Goal: Browse casually

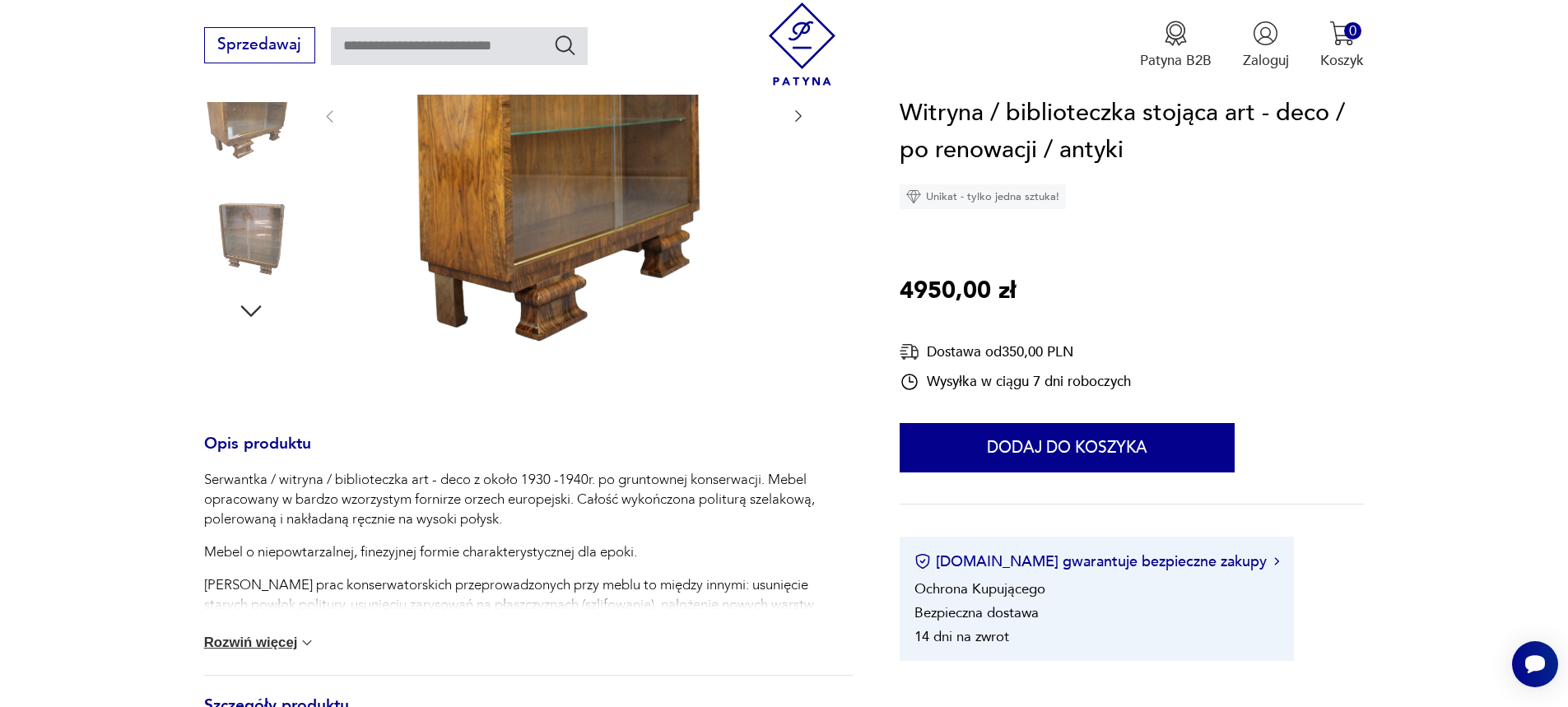
scroll to position [494, 0]
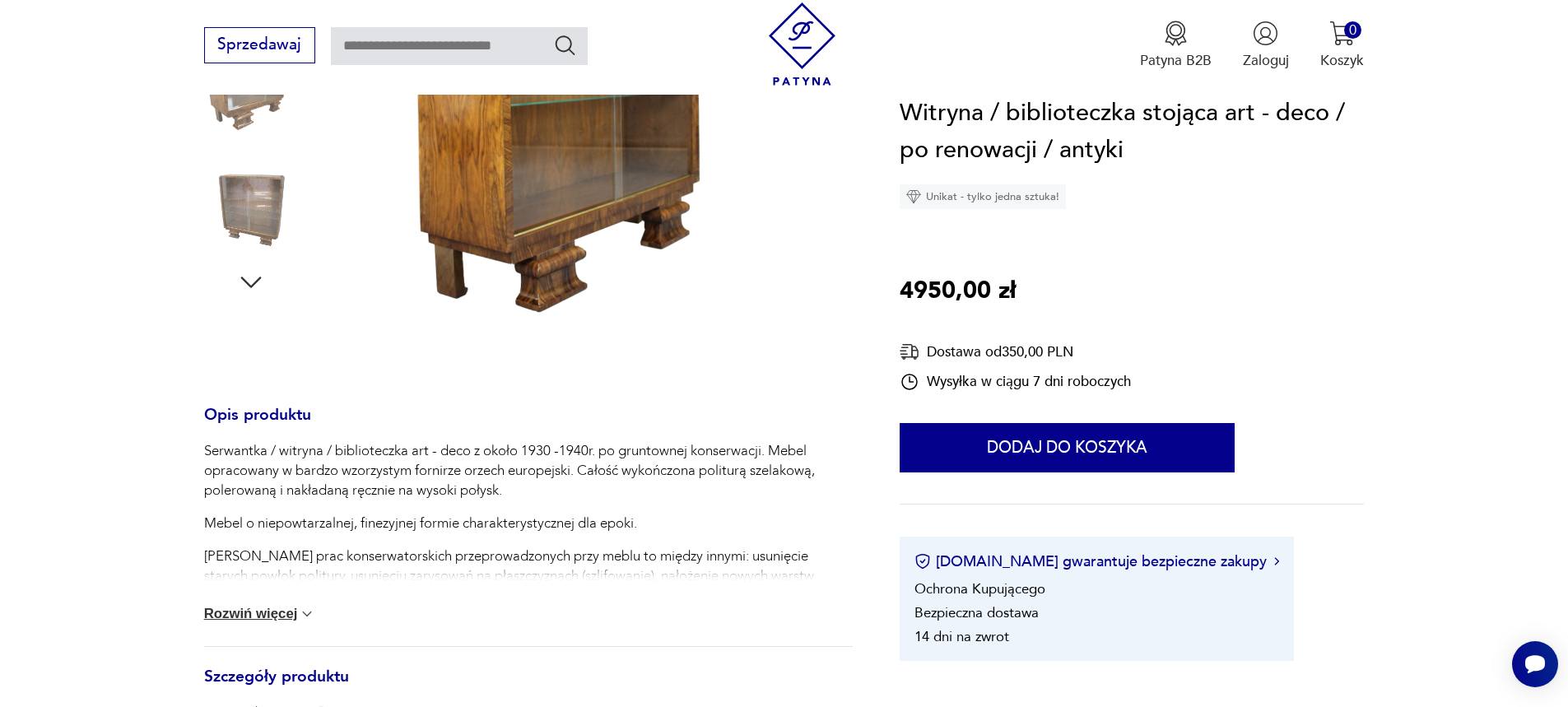
click at [305, 613] on img at bounding box center [307, 614] width 17 height 17
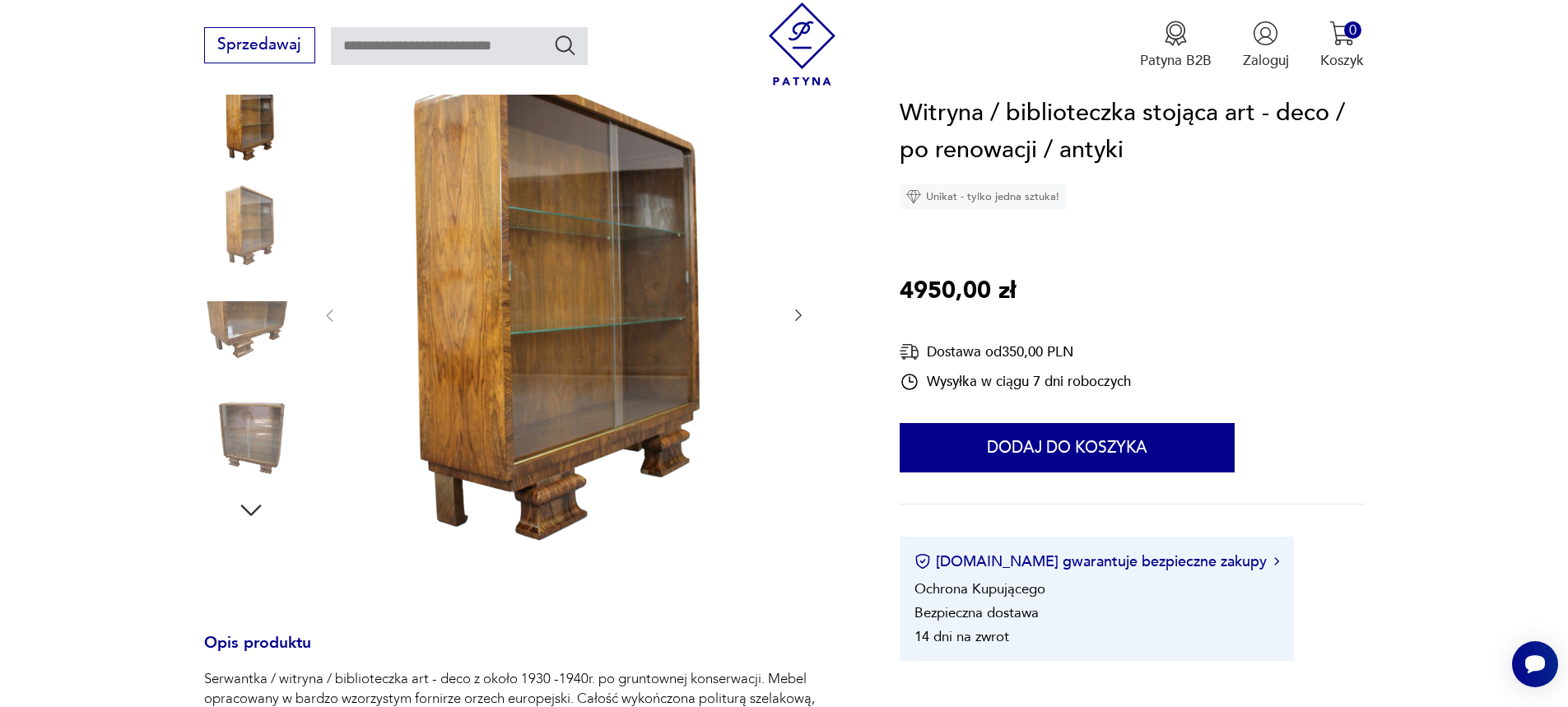
scroll to position [247, 0]
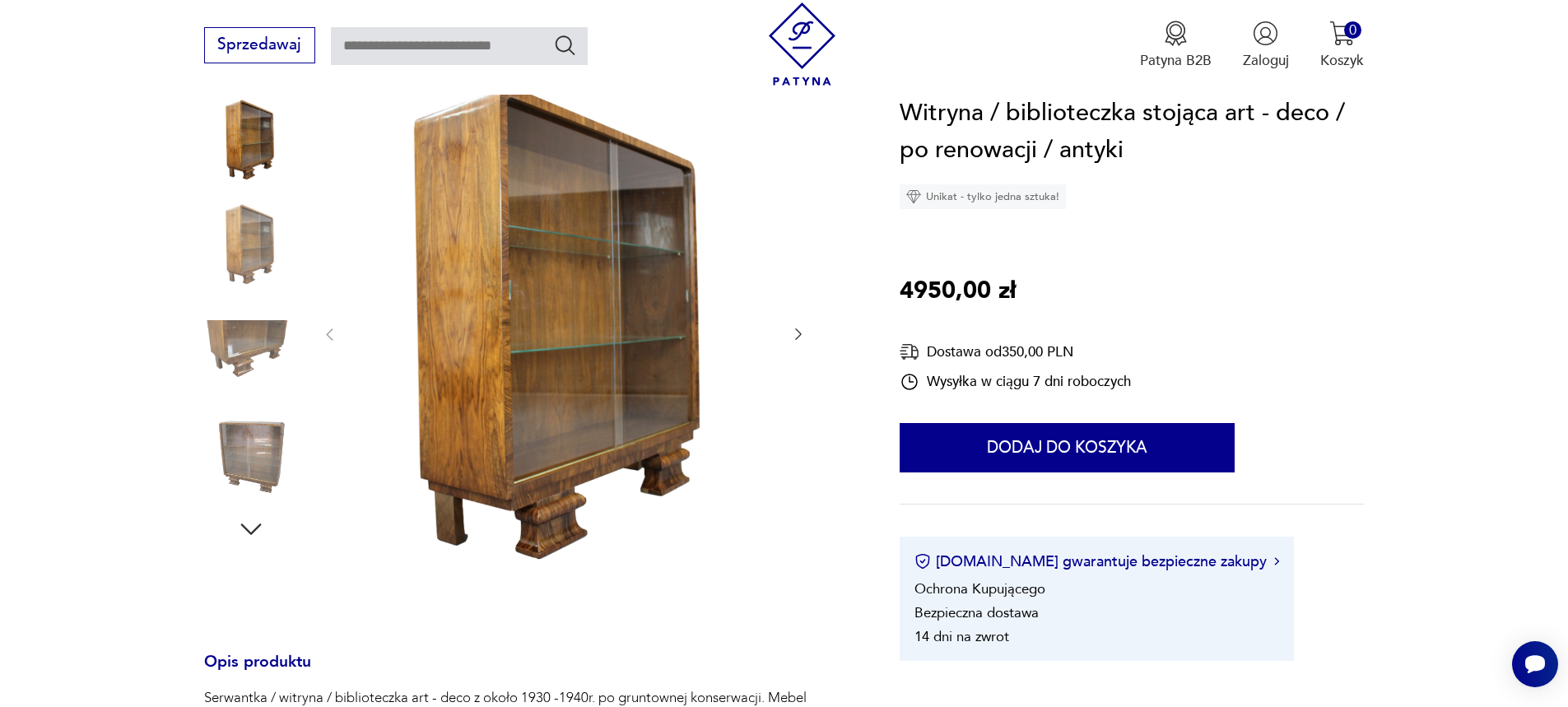
click at [257, 468] on img at bounding box center [250, 455] width 94 height 94
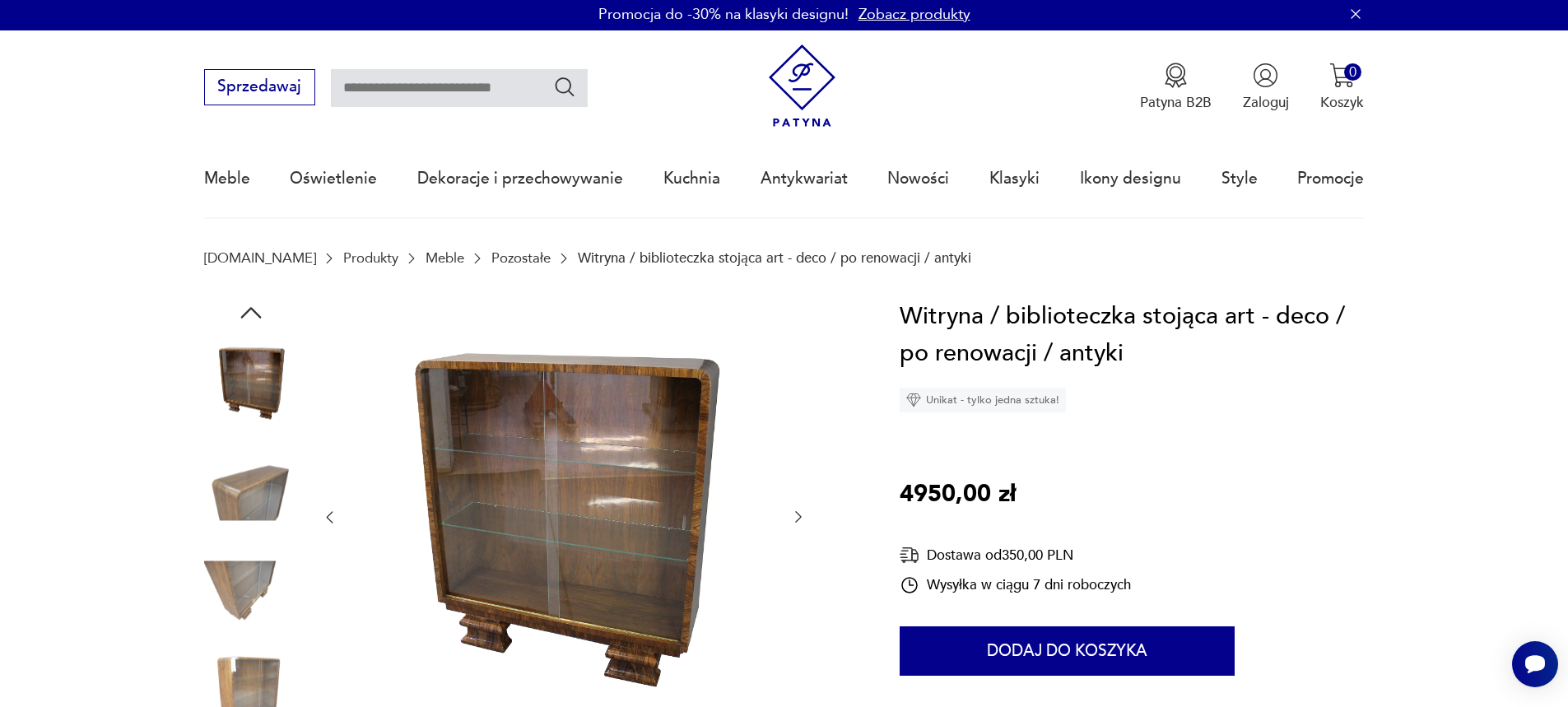
scroll to position [0, 0]
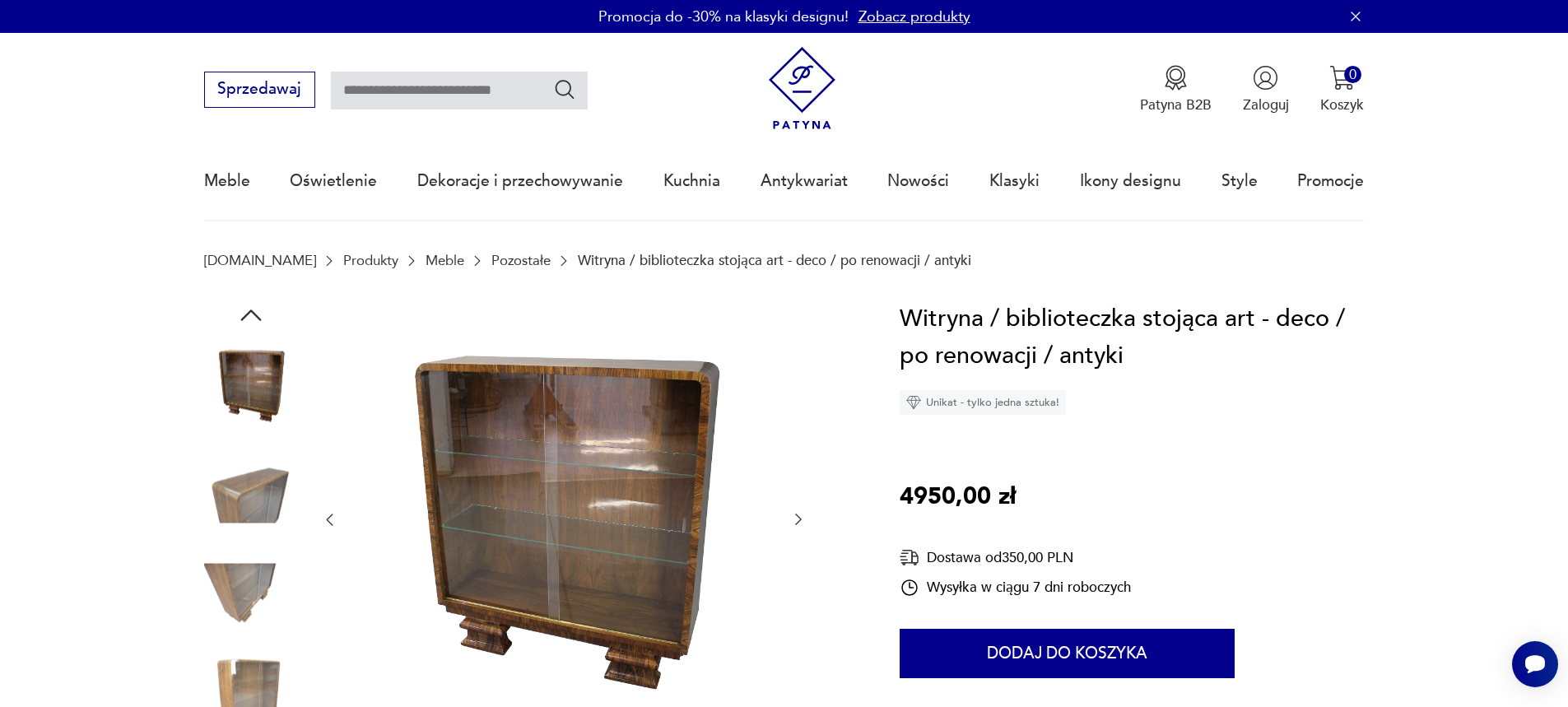
click at [238, 495] on img at bounding box center [250, 489] width 94 height 94
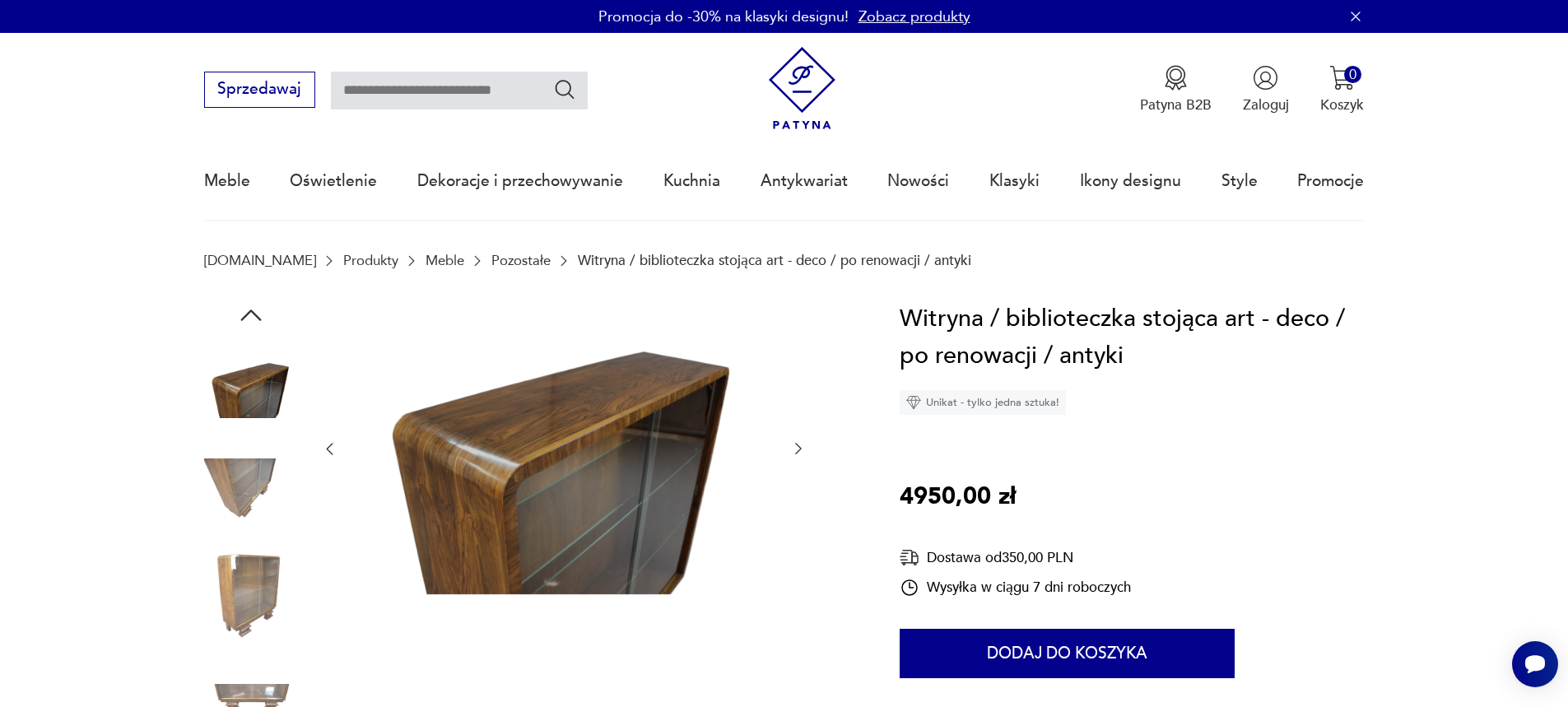
click at [539, 507] on img at bounding box center [564, 448] width 413 height 295
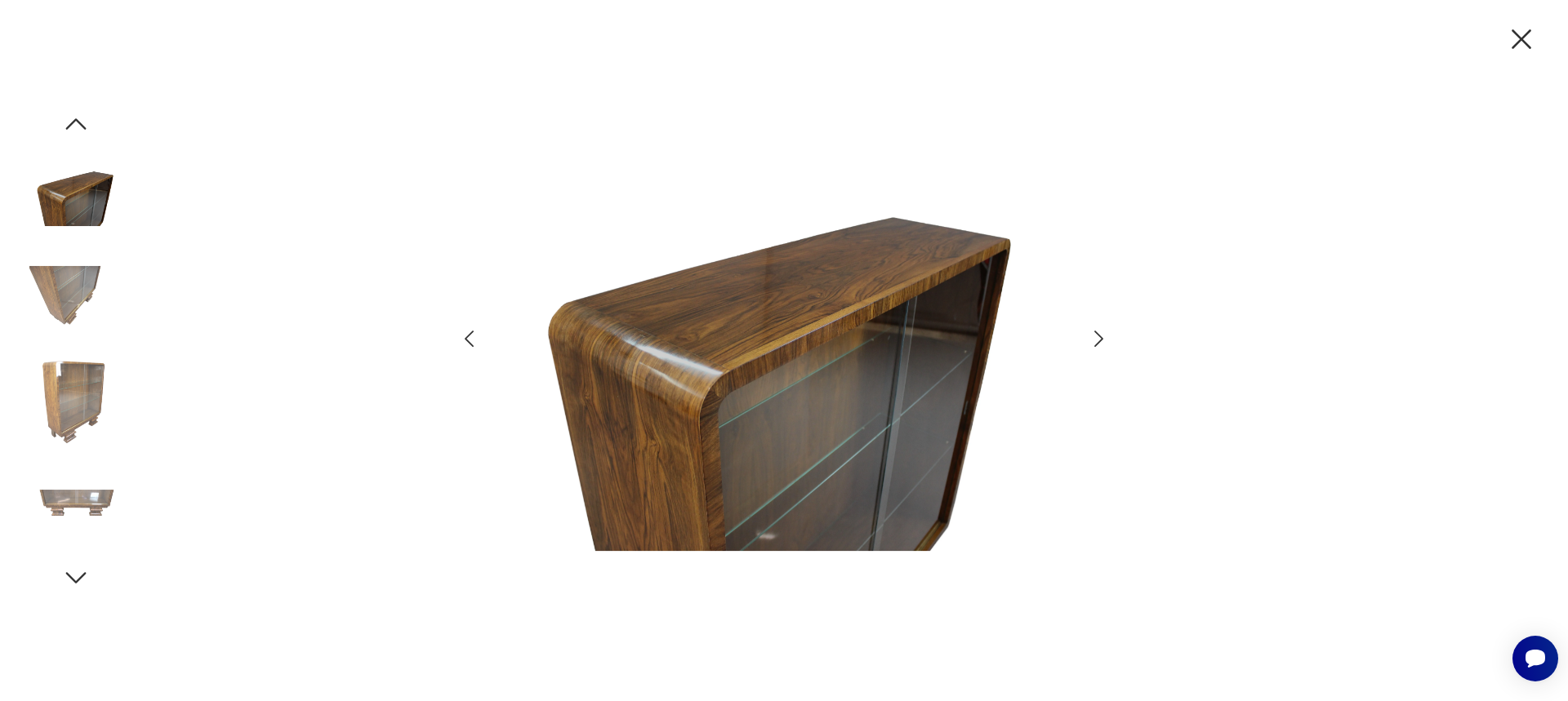
click at [1098, 342] on icon "button" at bounding box center [1098, 338] width 9 height 16
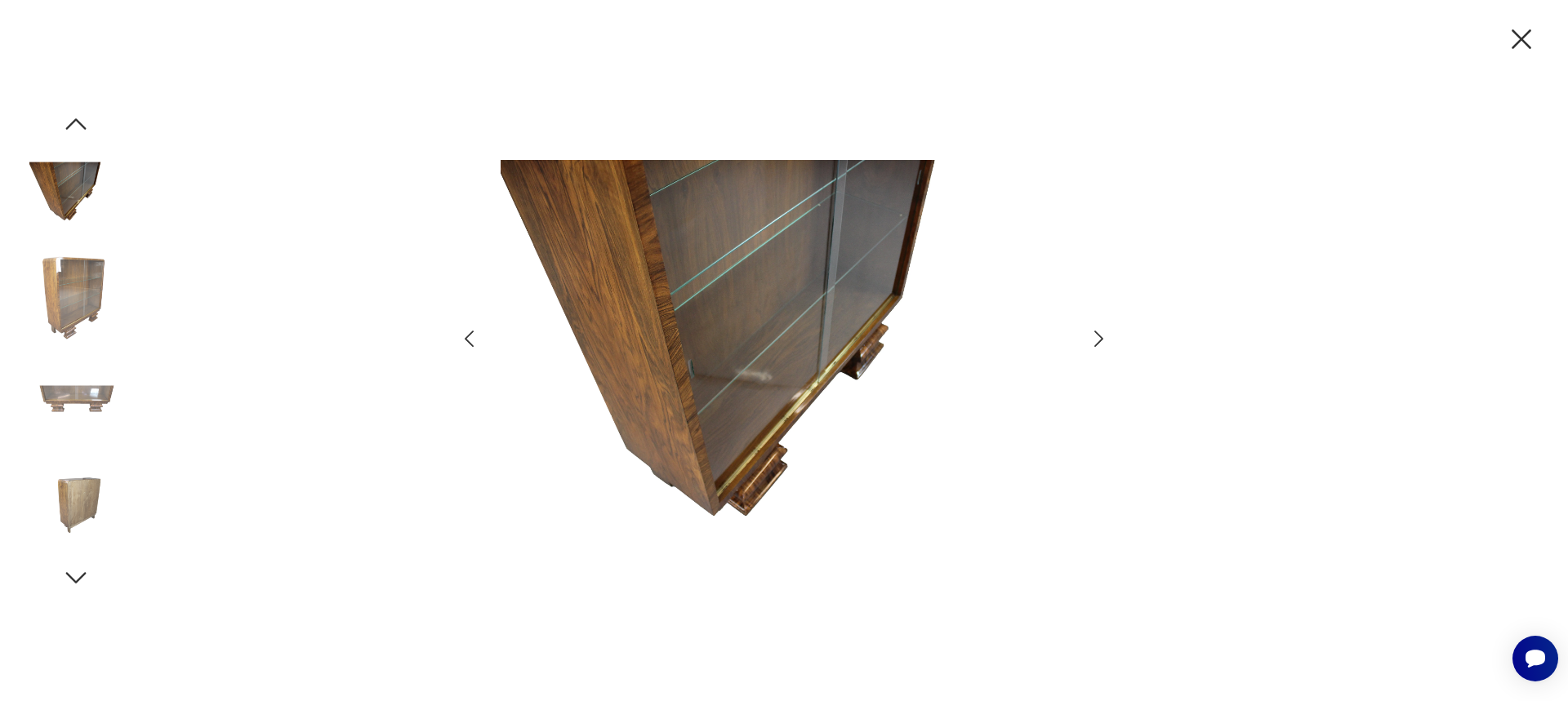
click at [1098, 342] on icon "button" at bounding box center [1098, 338] width 9 height 16
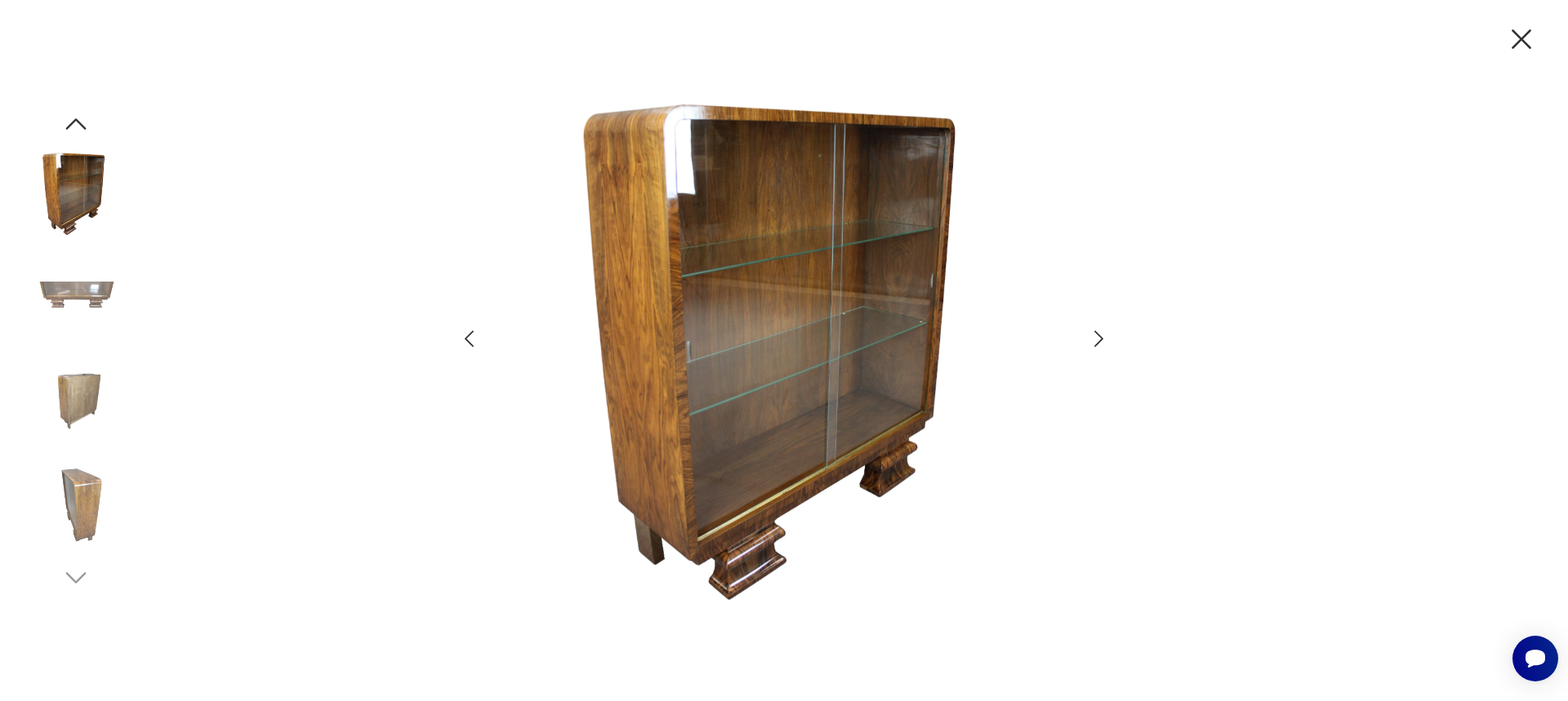
click at [1098, 342] on icon "button" at bounding box center [1098, 338] width 9 height 16
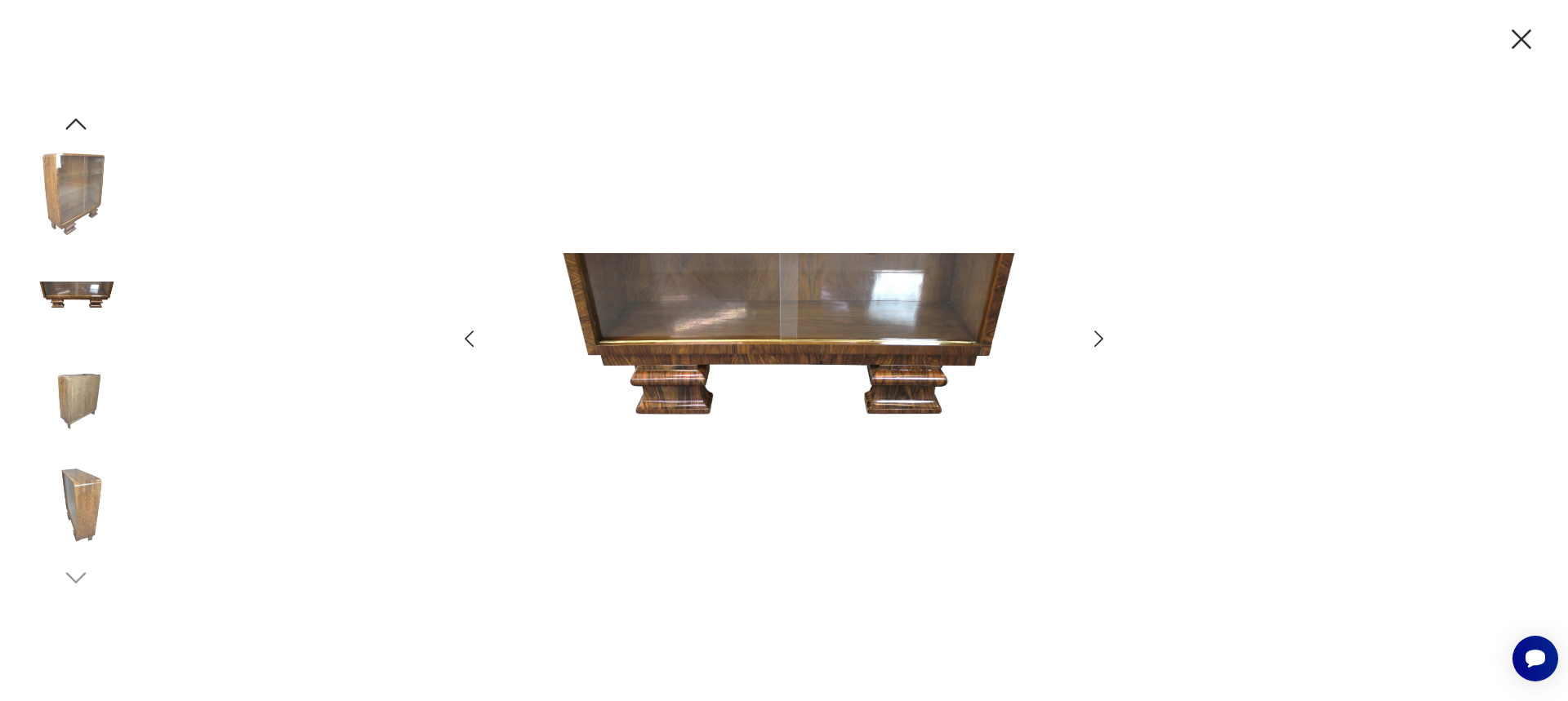
click at [1098, 342] on icon "button" at bounding box center [1098, 338] width 9 height 16
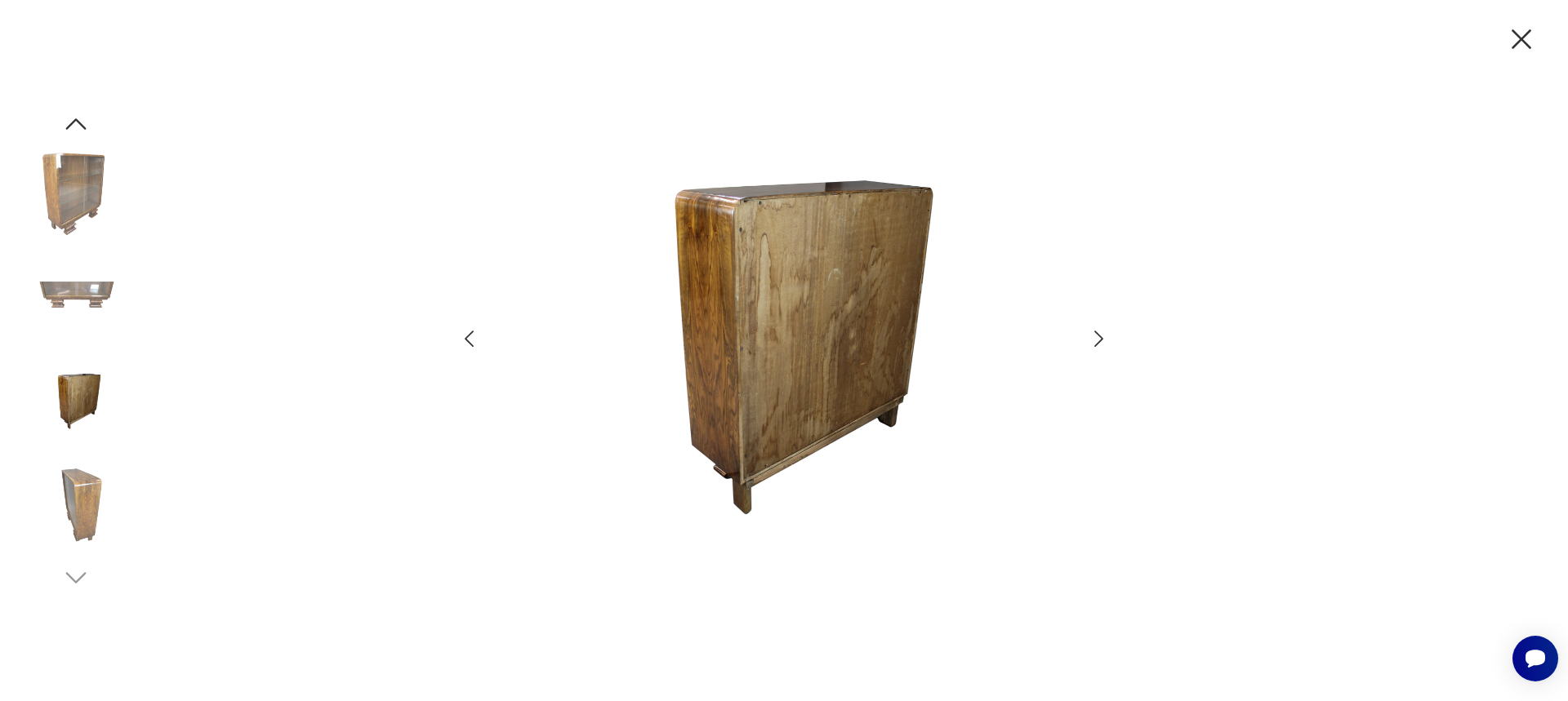
click at [1098, 342] on icon "button" at bounding box center [1098, 338] width 9 height 16
